Goal: Find specific page/section: Find specific page/section

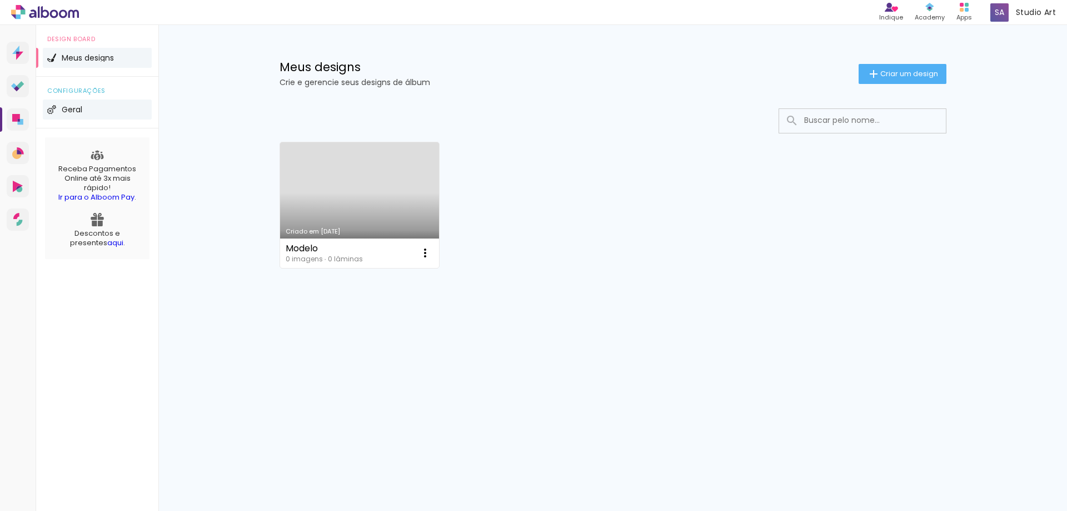
click at [54, 111] on img at bounding box center [51, 109] width 9 height 9
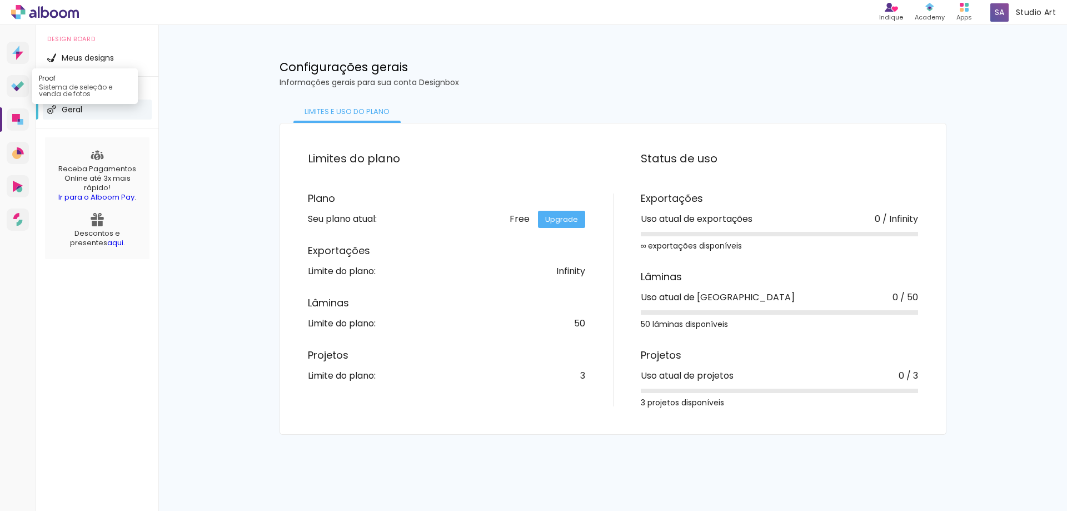
click at [8, 89] on div "Prosite Website + Landing pages Proof Sistema de seleção e venda de fotos Desig…" at bounding box center [18, 280] width 36 height 511
click at [13, 89] on icon at bounding box center [17, 86] width 13 height 11
